Goal: Task Accomplishment & Management: Use online tool/utility

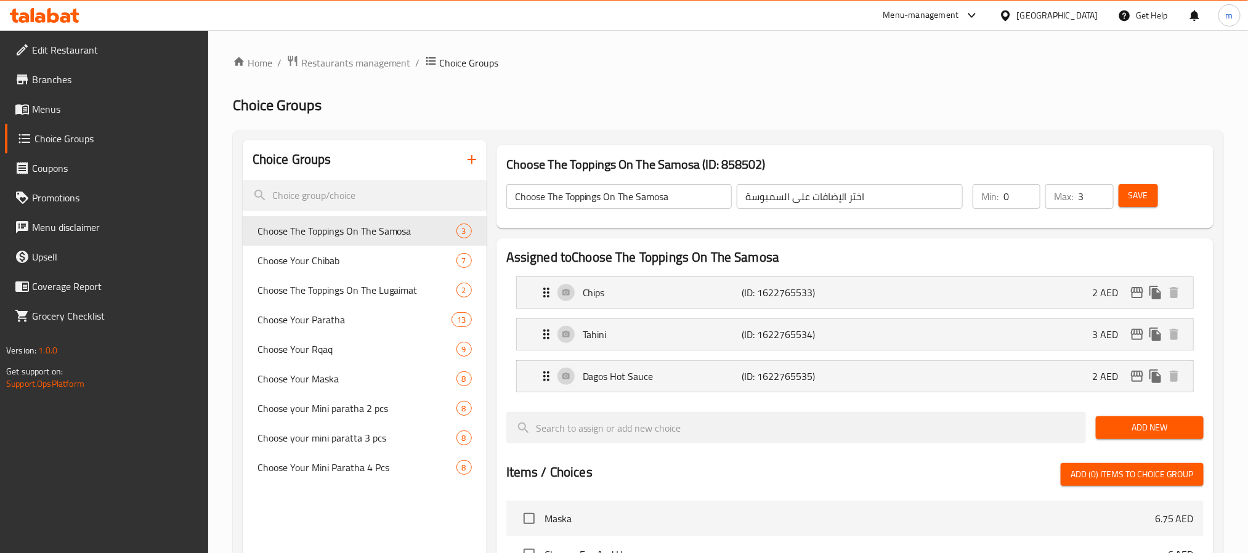
click at [46, 15] on icon at bounding box center [45, 15] width 70 height 15
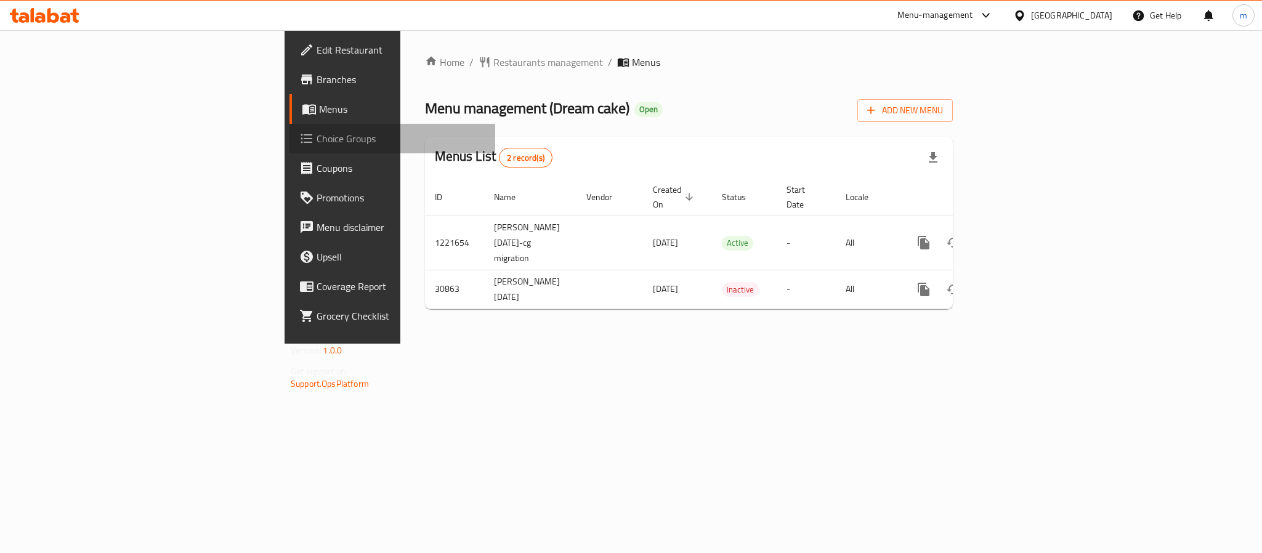
click at [317, 133] on span "Choice Groups" at bounding box center [401, 138] width 169 height 15
